Goal: Use online tool/utility

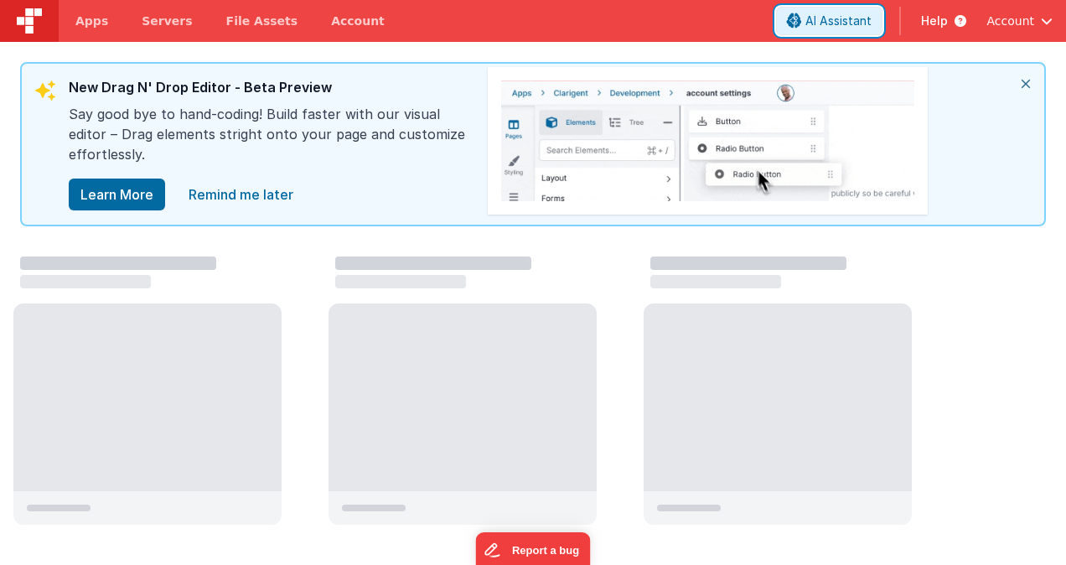
click at [826, 20] on span "AI Assistant" at bounding box center [838, 21] width 66 height 17
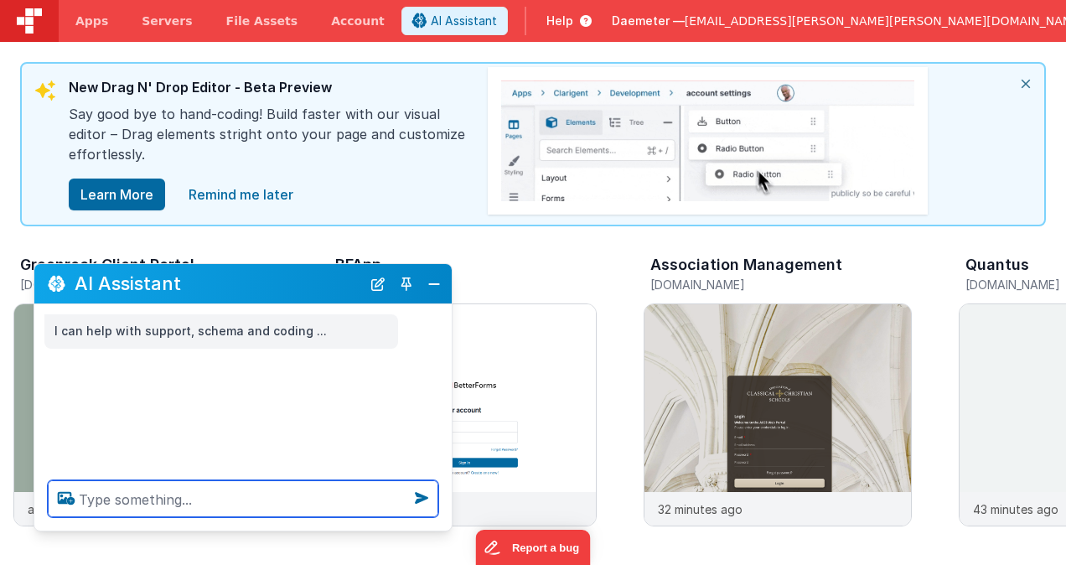
click at [122, 505] on textarea at bounding box center [243, 498] width 391 height 37
paste textarea "I have found that the default response to a user creating a new account when th…"
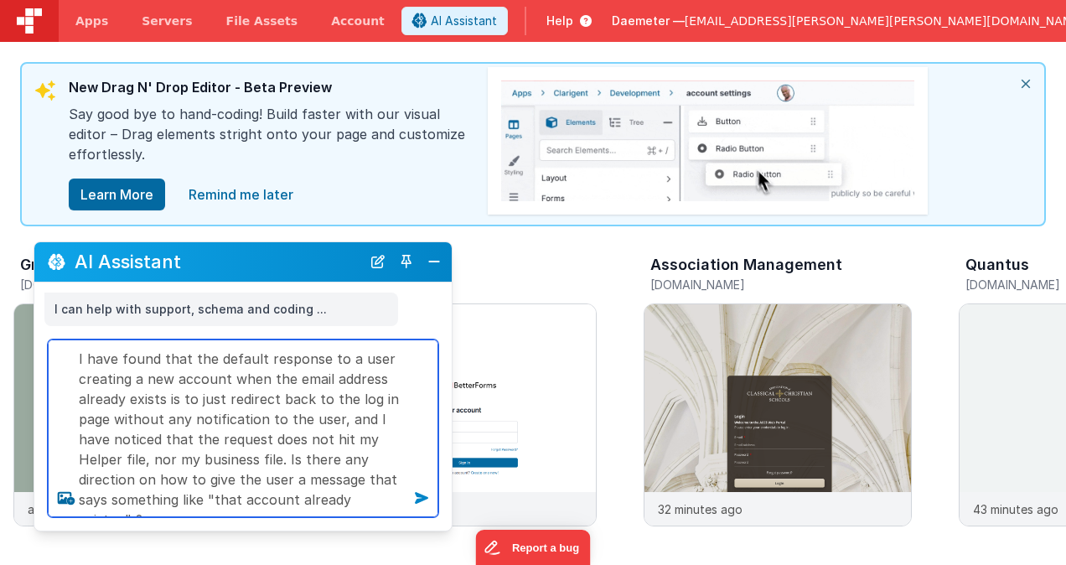
type textarea "I have found that the default response to a user creating a new account when th…"
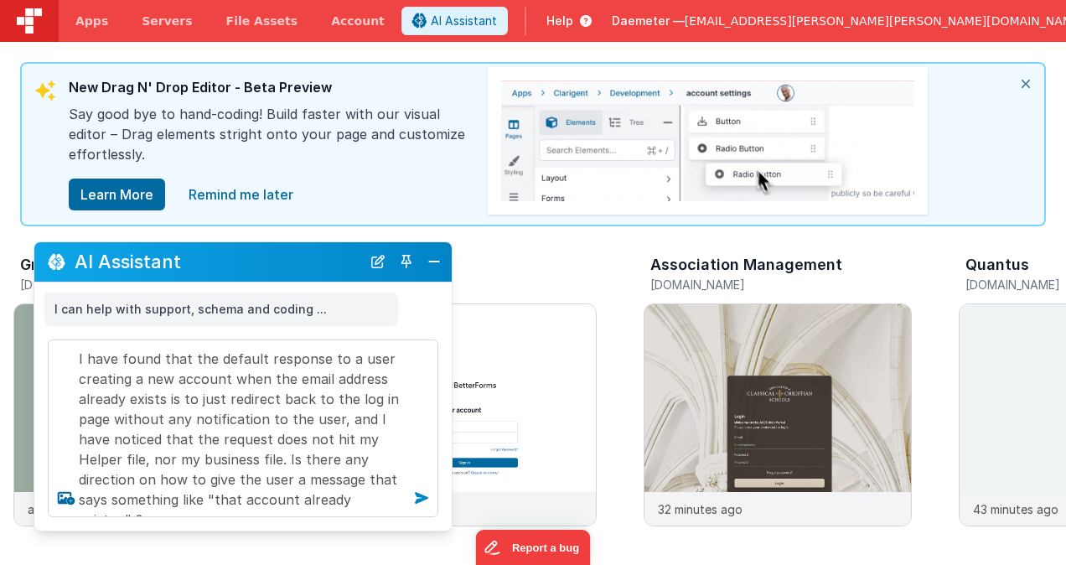
click at [426, 494] on icon at bounding box center [421, 497] width 27 height 27
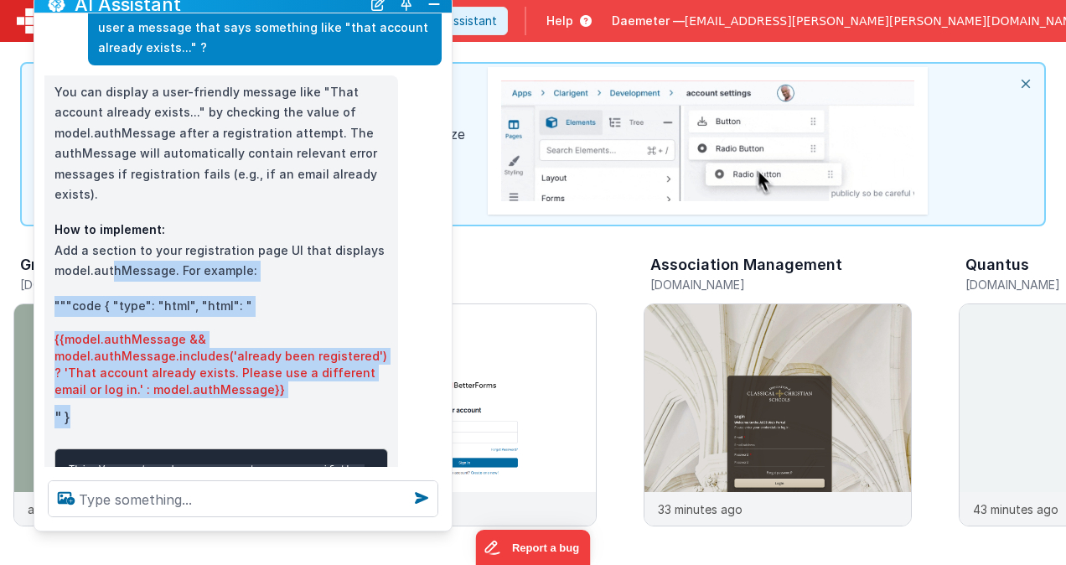
scroll to position [96, 0]
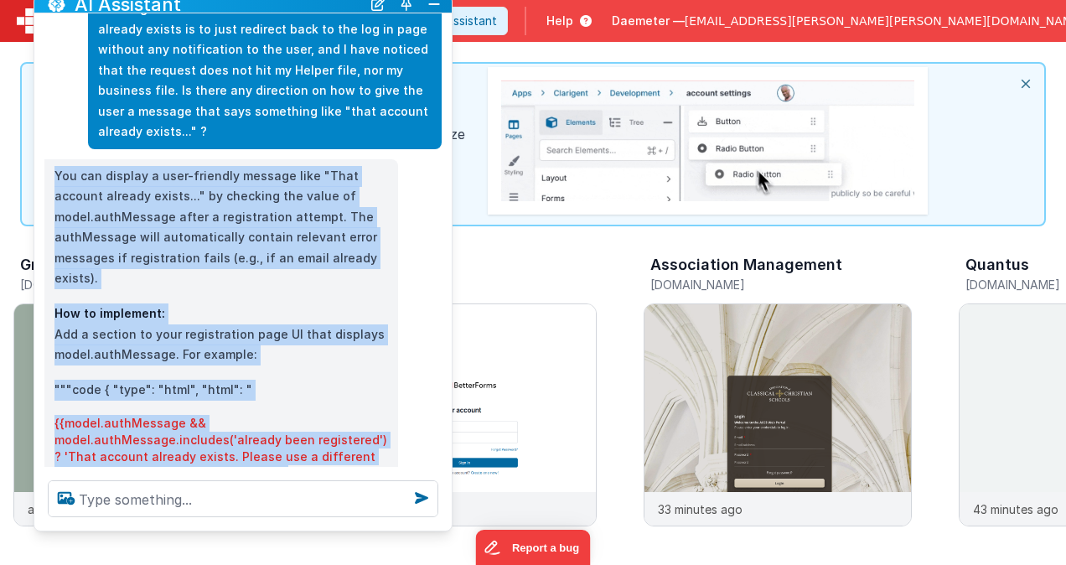
drag, startPoint x: 143, startPoint y: 320, endPoint x: 57, endPoint y: 149, distance: 191.5
click at [57, 166] on div "You can display a user-friendly message like "That account already exists..." b…" at bounding box center [221, 541] width 334 height 751
copy div "You can display a user-friendly message like "That account already exists..." b…"
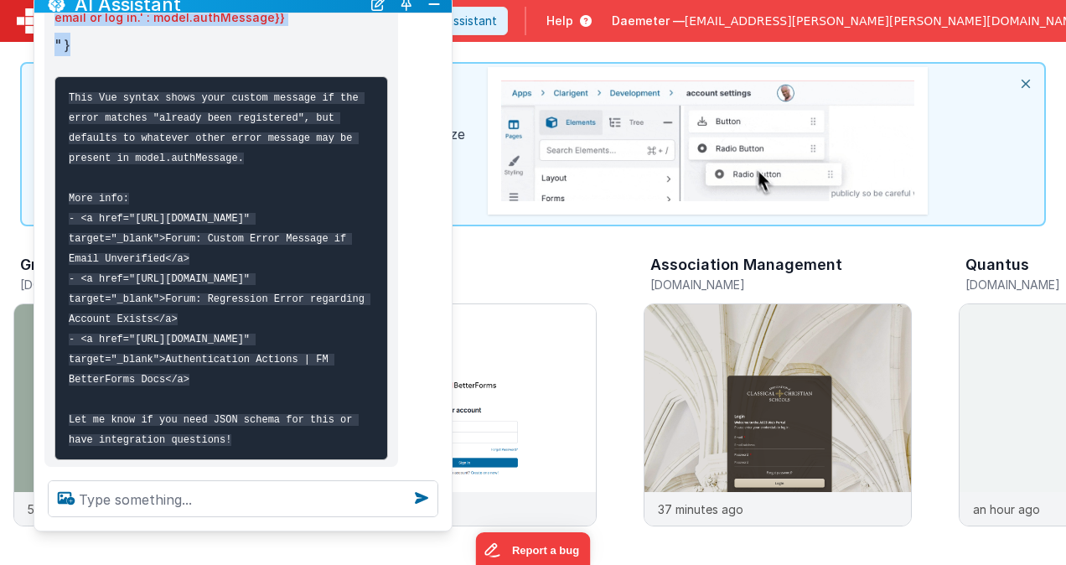
scroll to position [599, 0]
